Goal: Check status

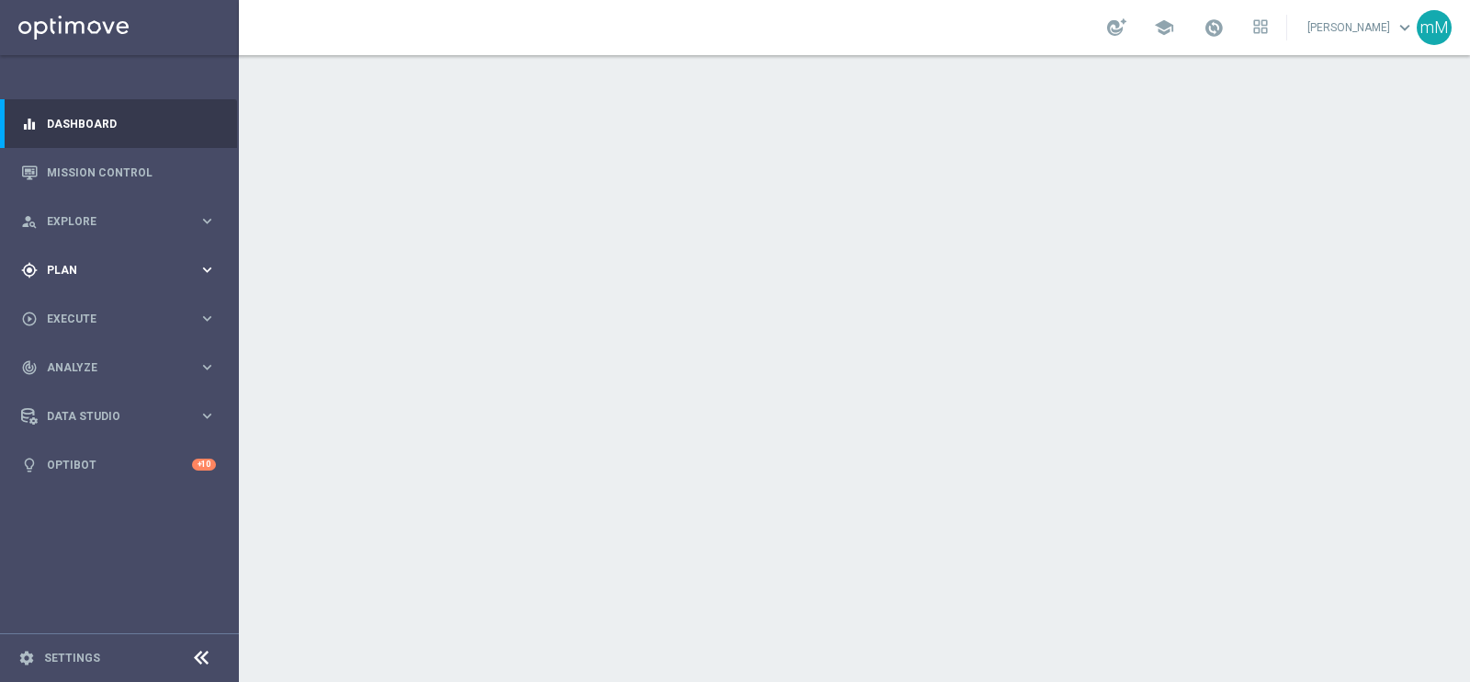
click at [123, 258] on div "gps_fixed Plan keyboard_arrow_right" at bounding box center [118, 269] width 237 height 49
click at [69, 359] on span "Templates" at bounding box center [114, 362] width 131 height 11
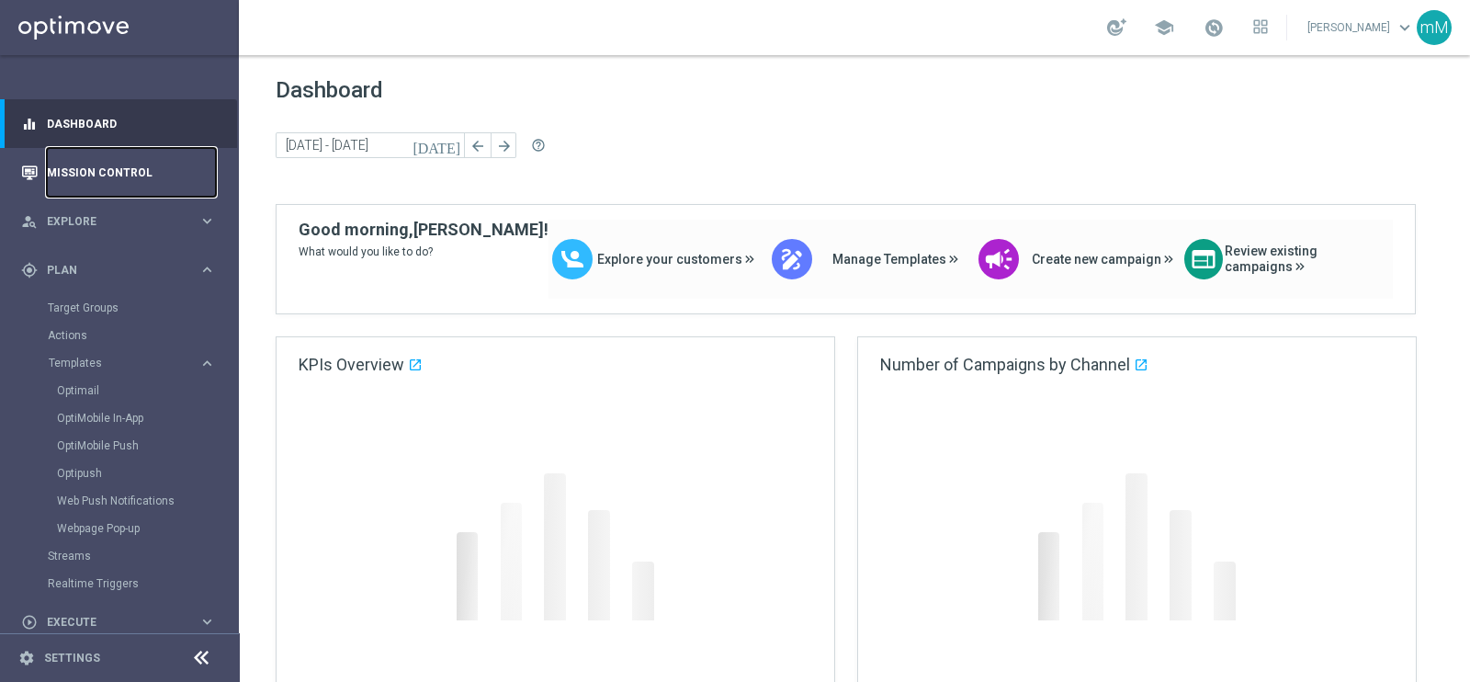
click at [100, 177] on link "Mission Control" at bounding box center [131, 172] width 169 height 49
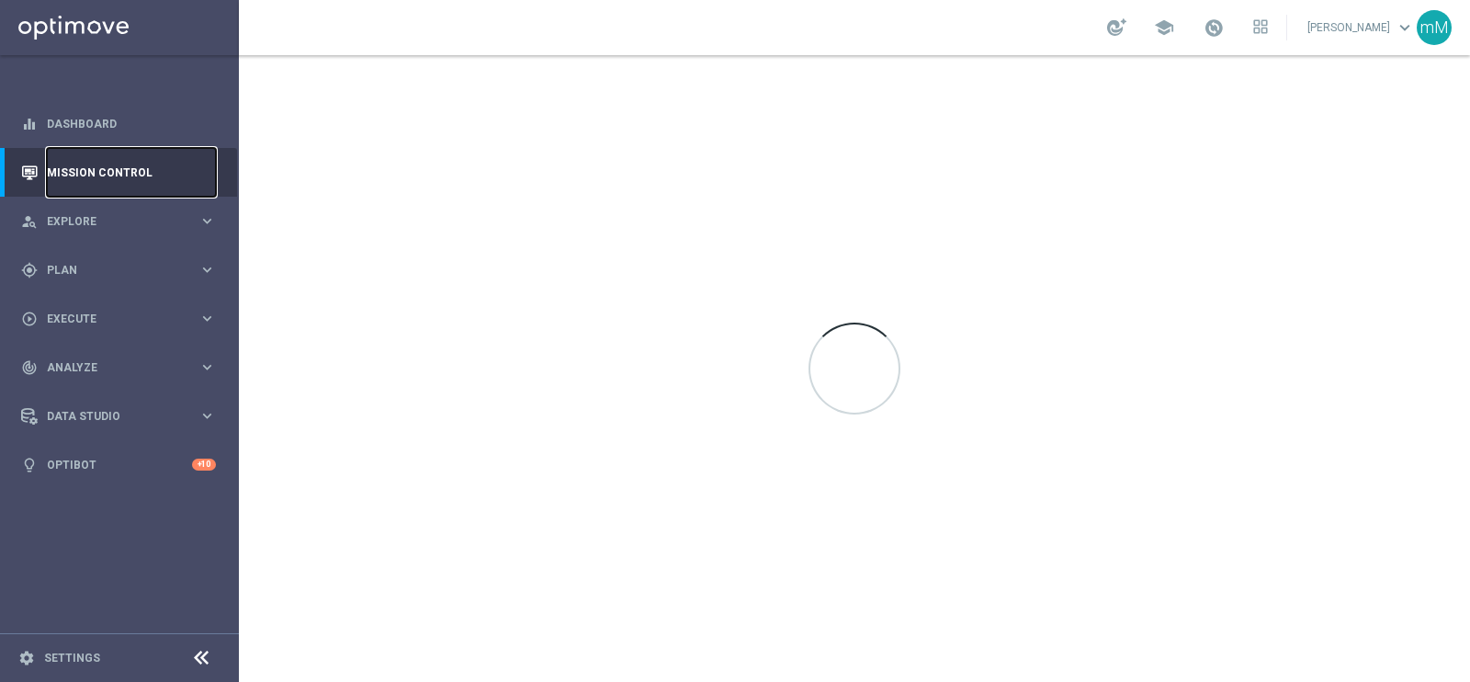
click at [110, 175] on link "Mission Control" at bounding box center [131, 172] width 169 height 49
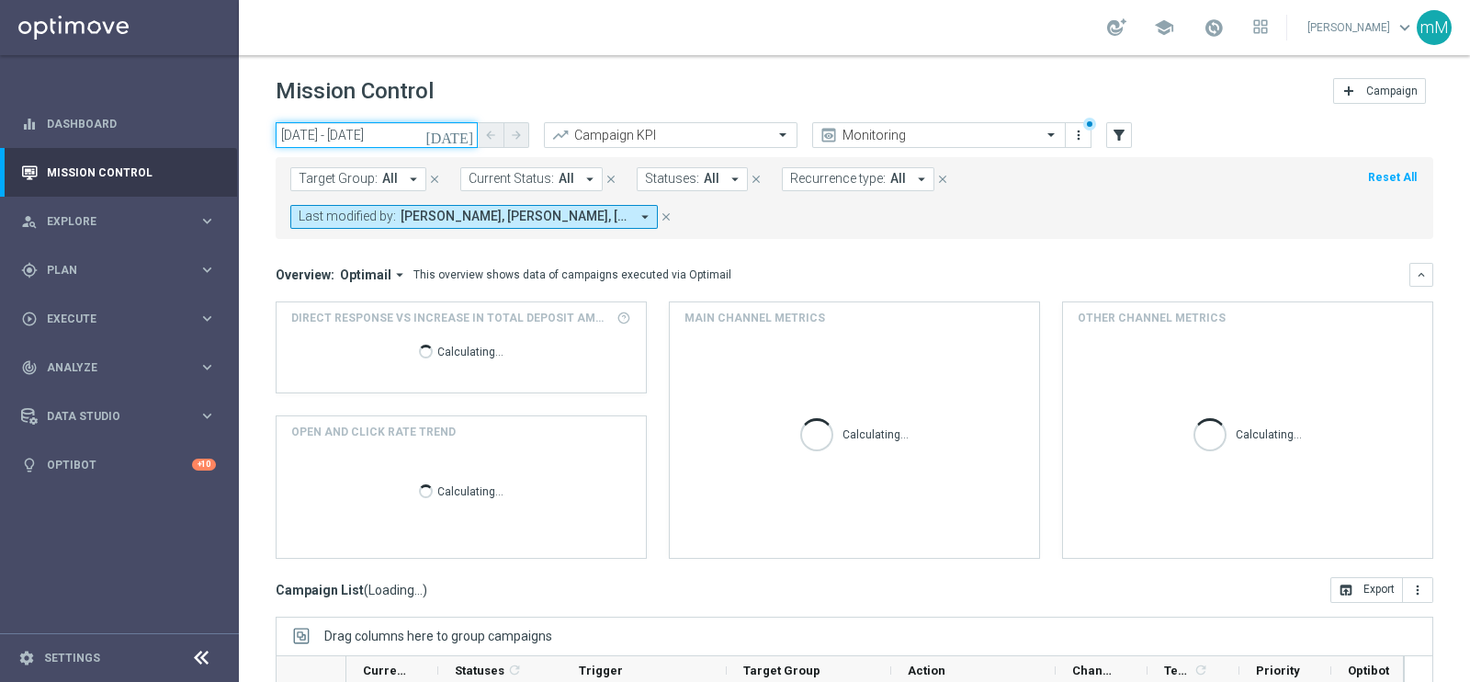
click at [422, 130] on input "[DATE] - [DATE]" at bounding box center [377, 135] width 202 height 26
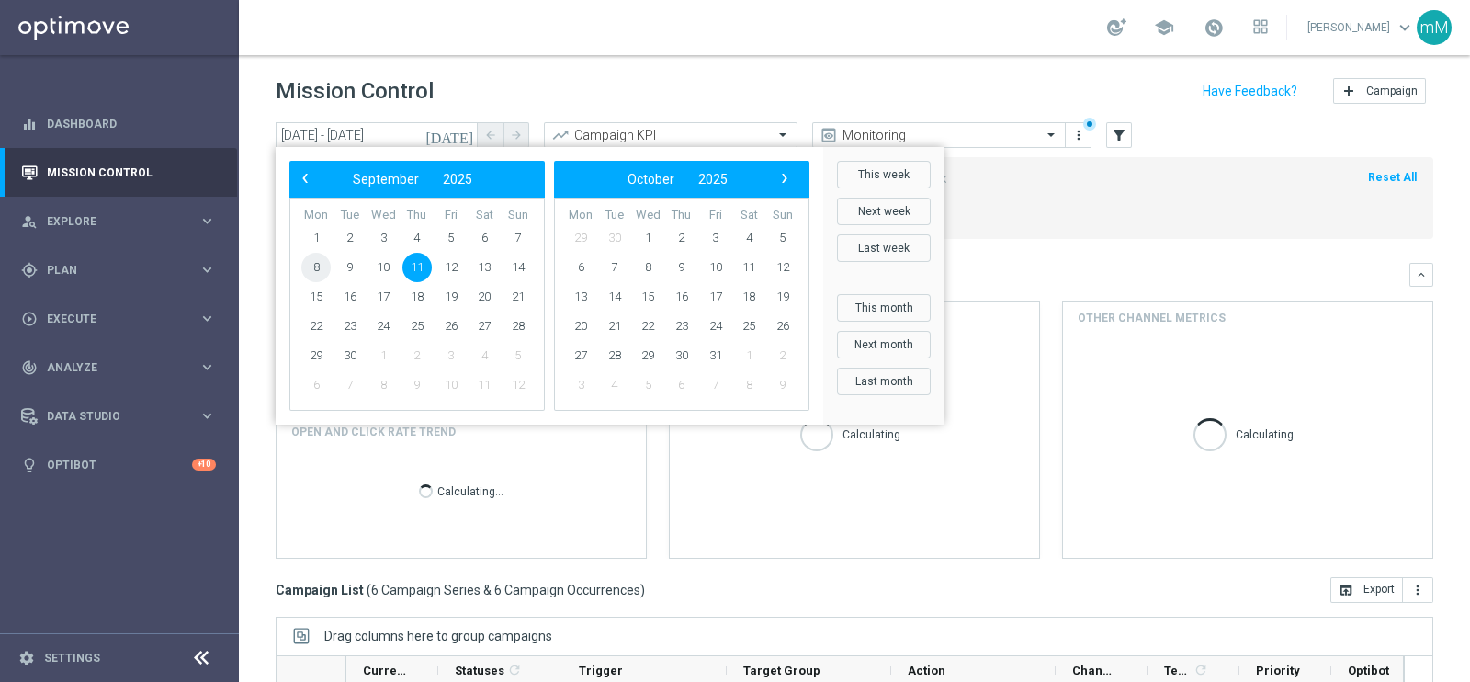
click at [317, 269] on span "8" at bounding box center [315, 267] width 29 height 29
click at [318, 268] on span "8" at bounding box center [315, 267] width 29 height 29
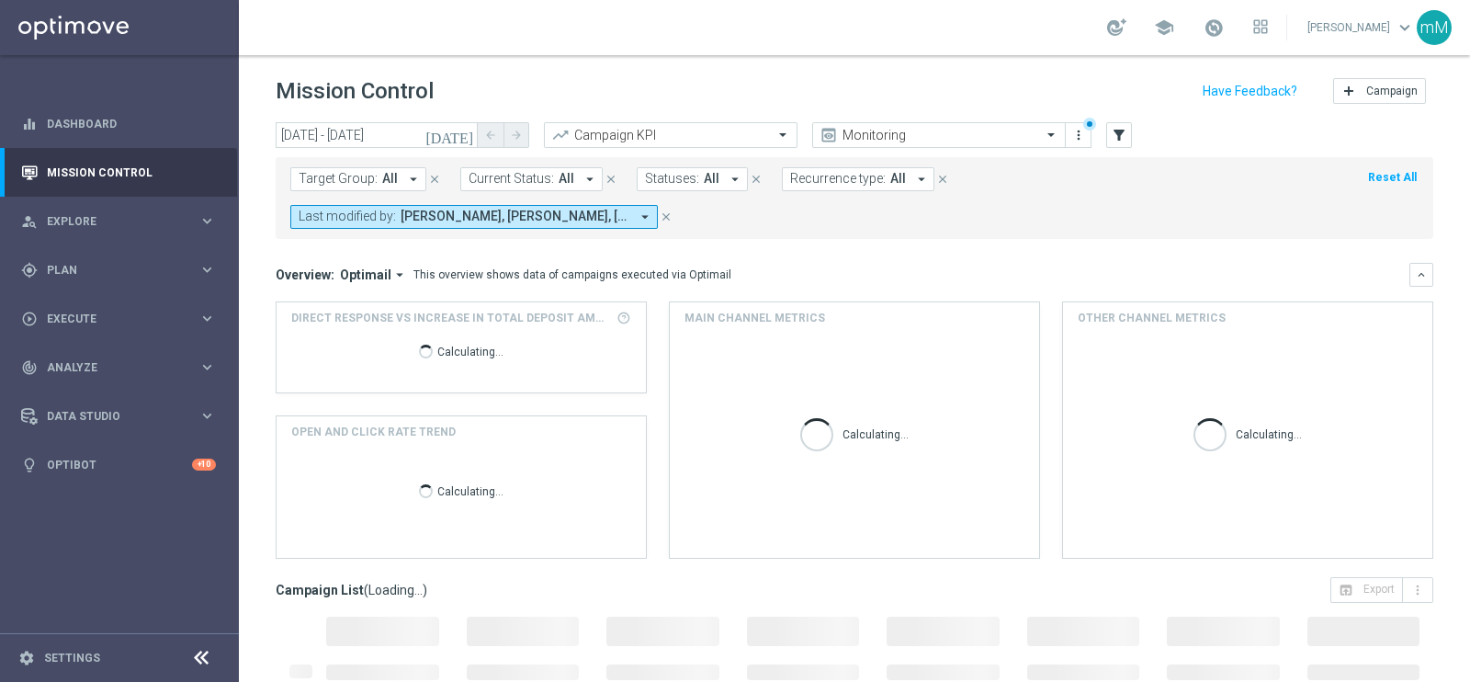
type input "[DATE] - [DATE]"
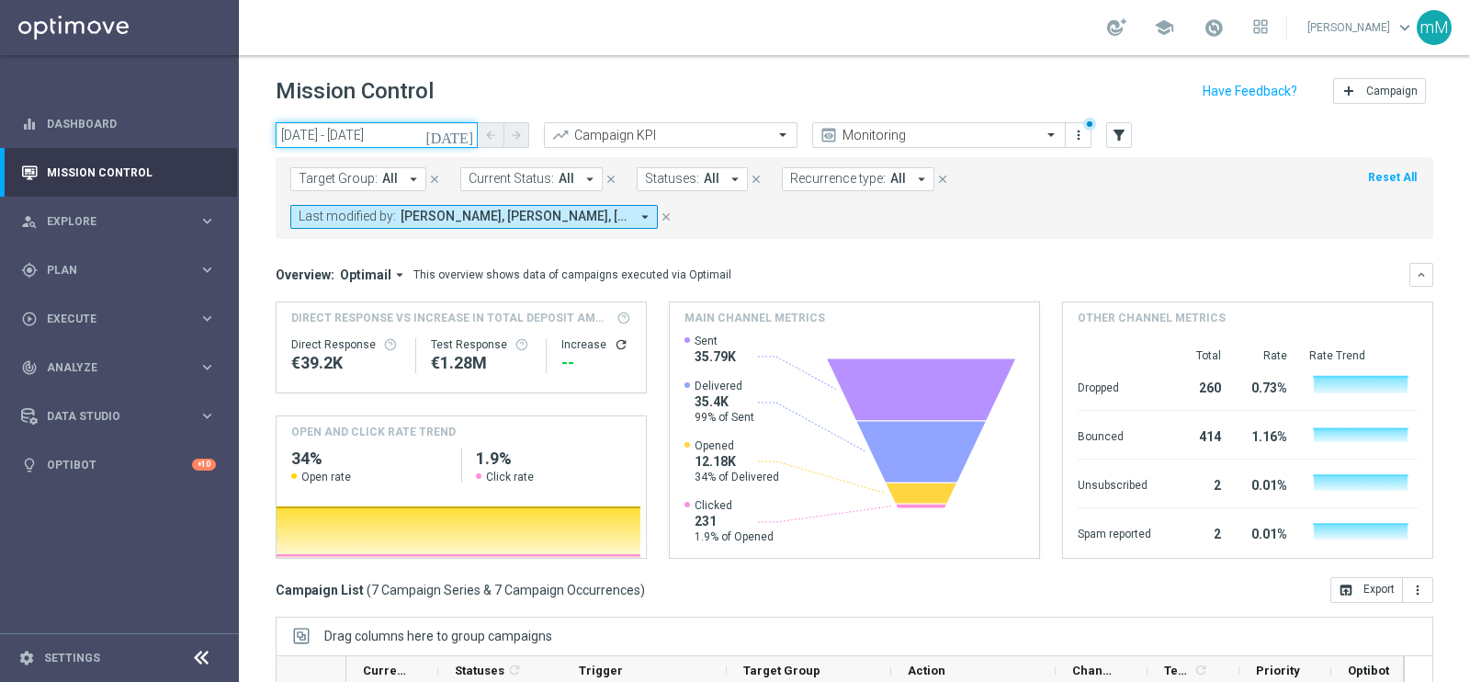
click at [384, 141] on input "[DATE] - [DATE]" at bounding box center [377, 135] width 202 height 26
